Goal: Task Accomplishment & Management: Manage account settings

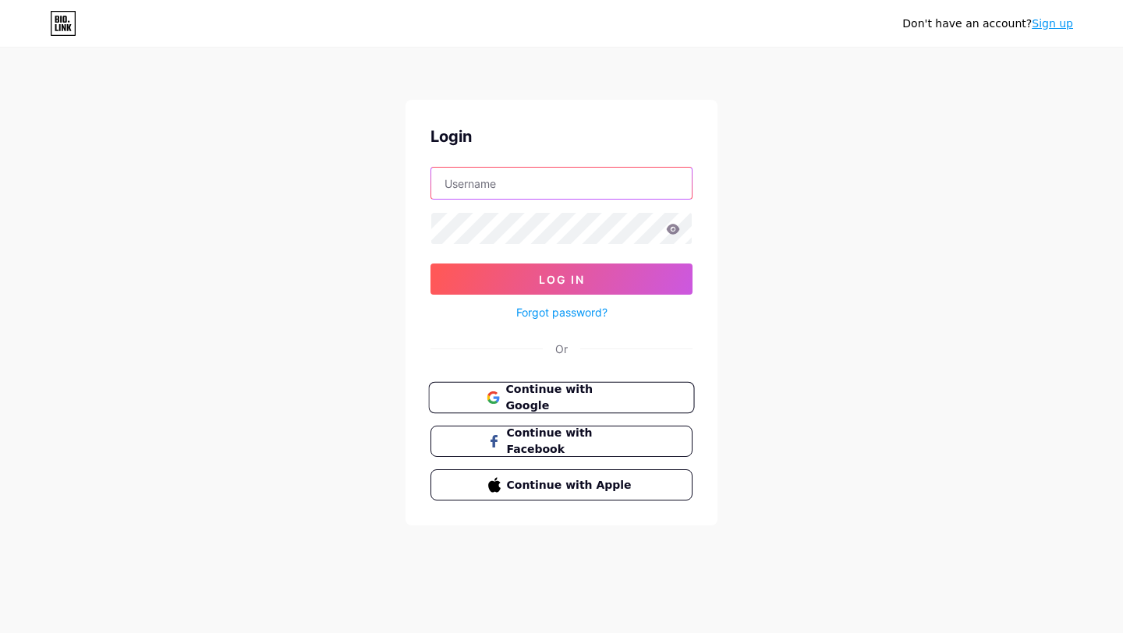
type input "[EMAIL_ADDRESS][DOMAIN_NAME]"
click at [568, 392] on span "Continue with Google" at bounding box center [570, 398] width 130 height 34
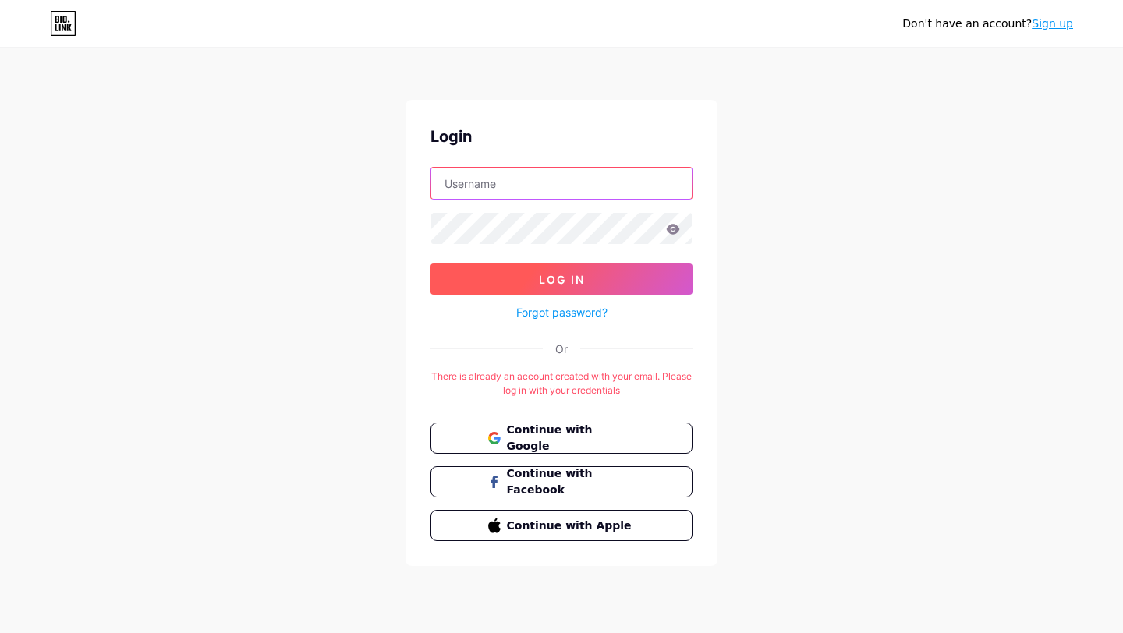
type input "[EMAIL_ADDRESS][DOMAIN_NAME]"
click at [629, 267] on button "Log In" at bounding box center [562, 279] width 262 height 31
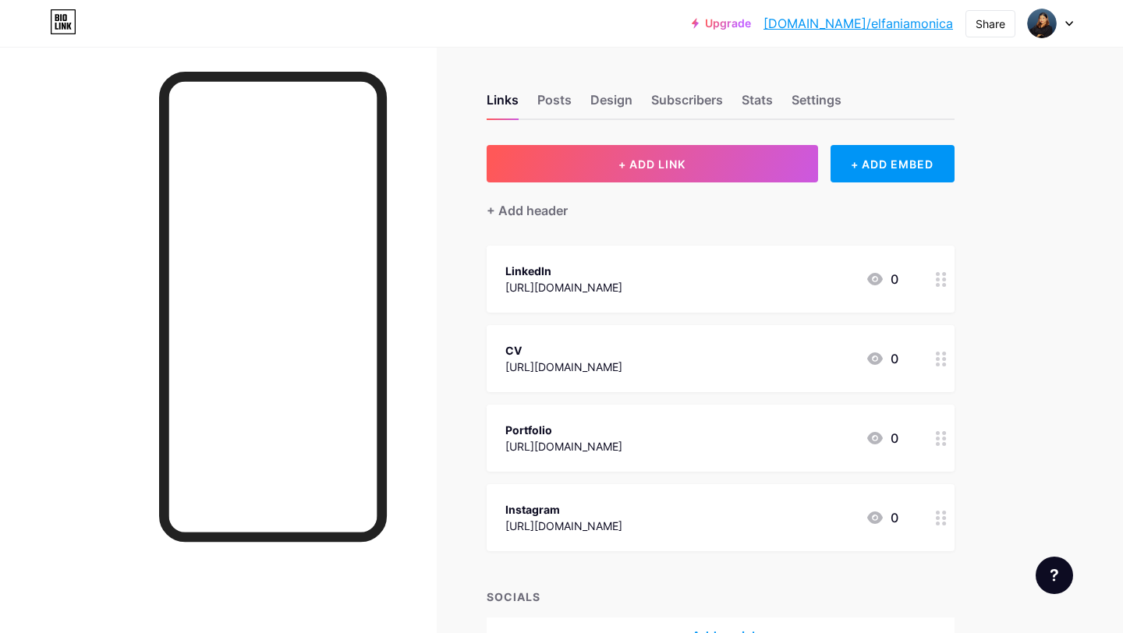
click at [998, 37] on div "Share" at bounding box center [991, 23] width 50 height 28
click at [998, 22] on div "Share" at bounding box center [991, 24] width 30 height 16
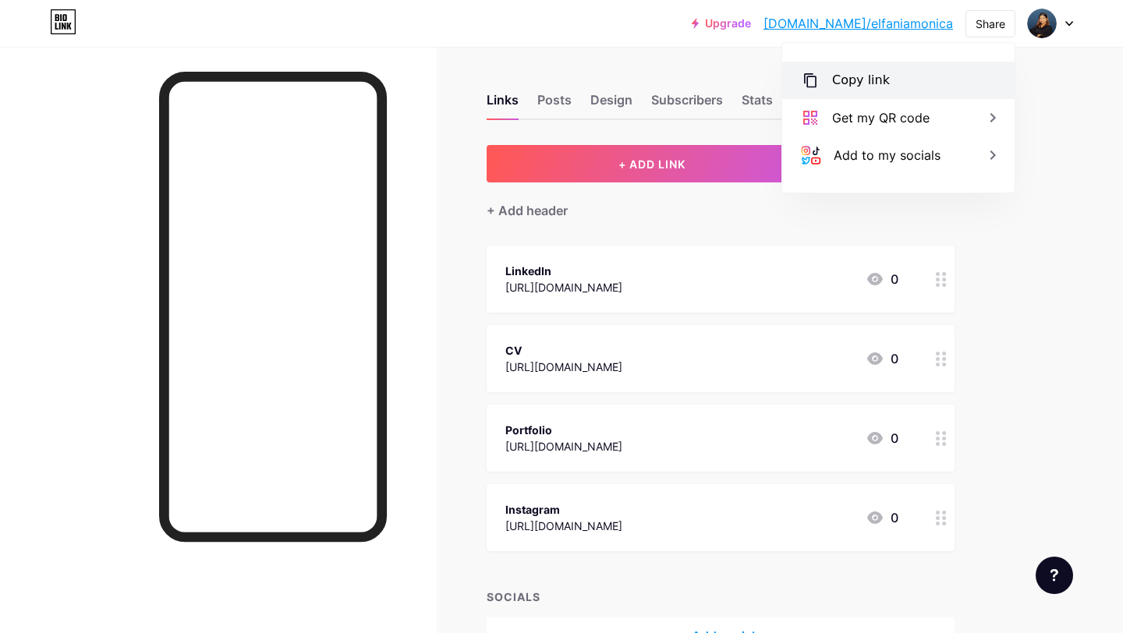
click at [916, 94] on div "Copy link" at bounding box center [898, 80] width 232 height 37
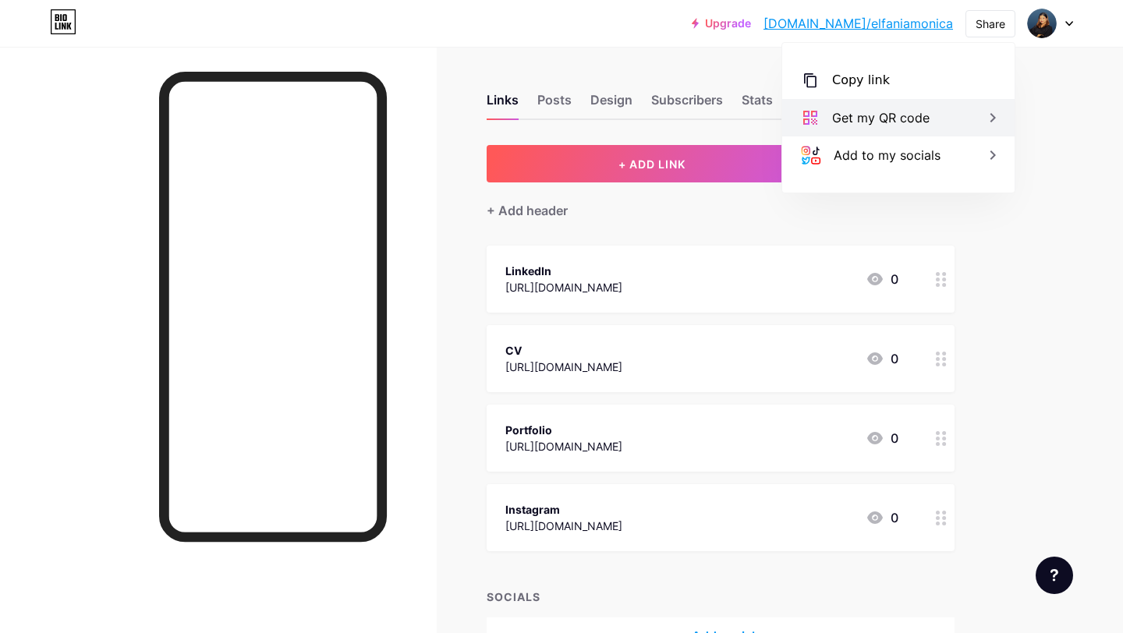
click at [999, 123] on icon at bounding box center [993, 117] width 19 height 19
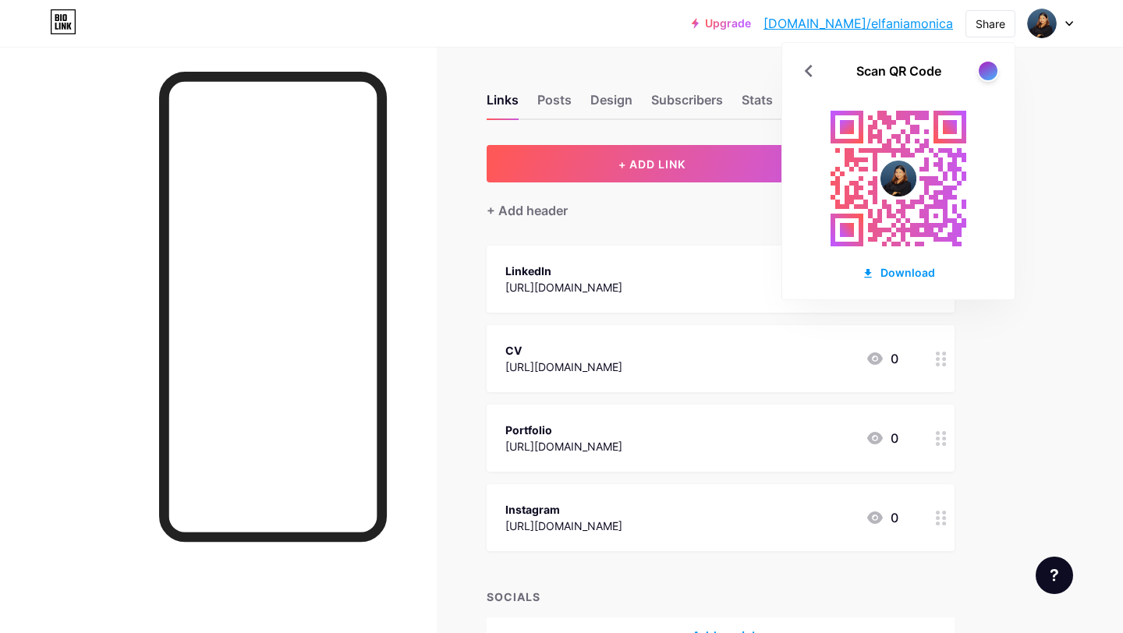
click at [1027, 144] on div "Upgrade [DOMAIN_NAME]/elfani... [DOMAIN_NAME]/elfaniamonica Share Scan QR Code …" at bounding box center [561, 366] width 1123 height 733
